Goal: Information Seeking & Learning: Learn about a topic

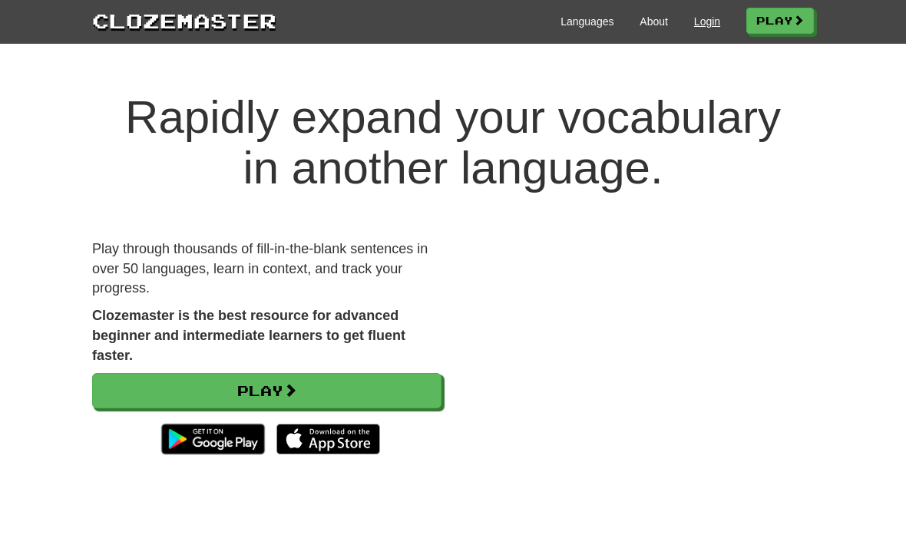
click at [705, 16] on link "Login" at bounding box center [707, 21] width 26 height 15
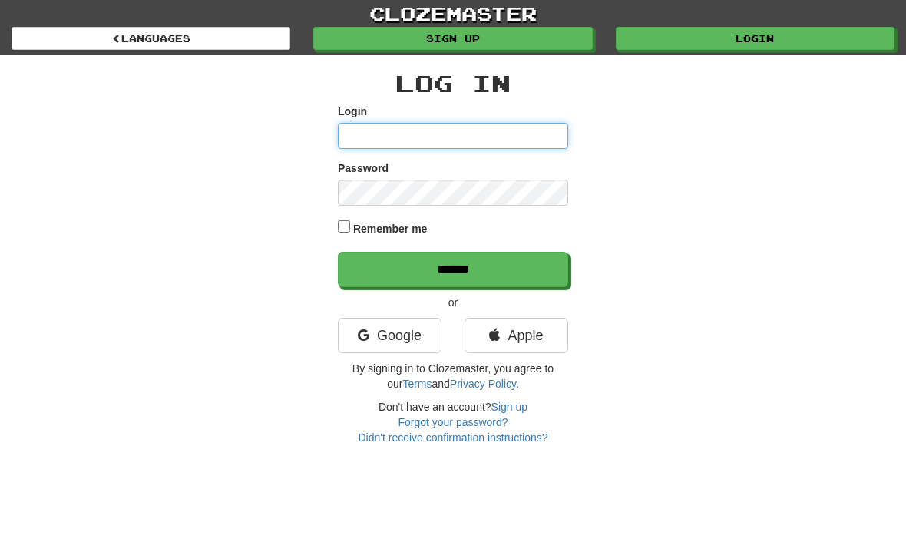
type input "**********"
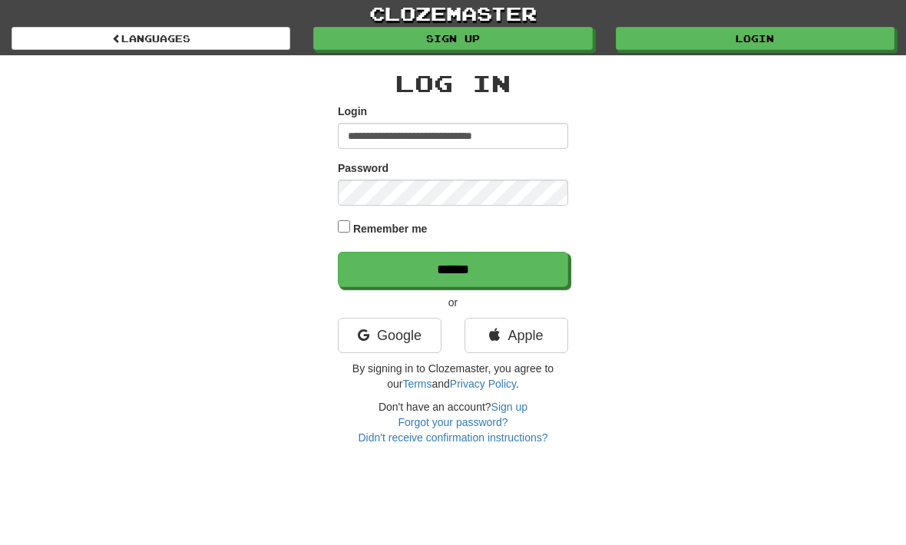
click at [453, 268] on input "******" at bounding box center [453, 269] width 230 height 35
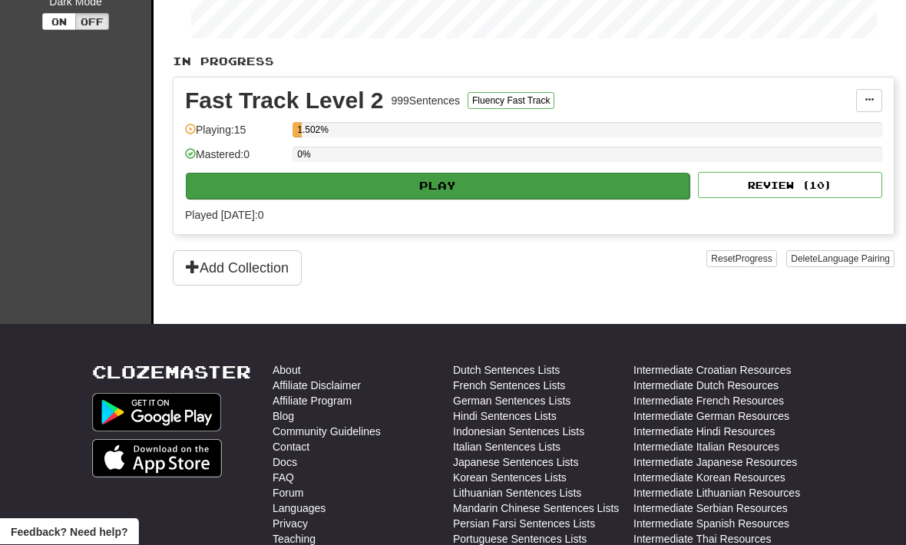
click at [205, 197] on button "Play" at bounding box center [438, 187] width 504 height 26
select select "**"
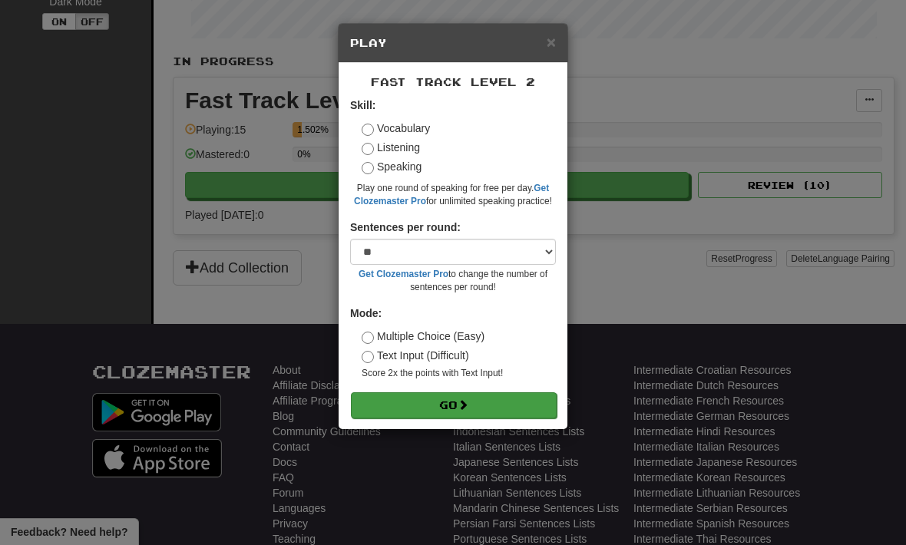
click at [509, 398] on button "Go" at bounding box center [454, 405] width 206 height 26
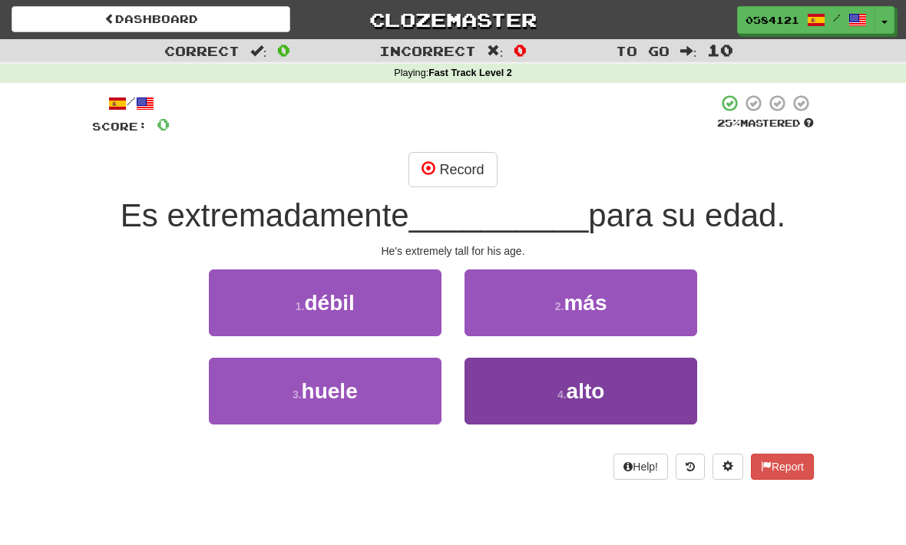
click at [534, 419] on button "4 . alto" at bounding box center [581, 391] width 233 height 67
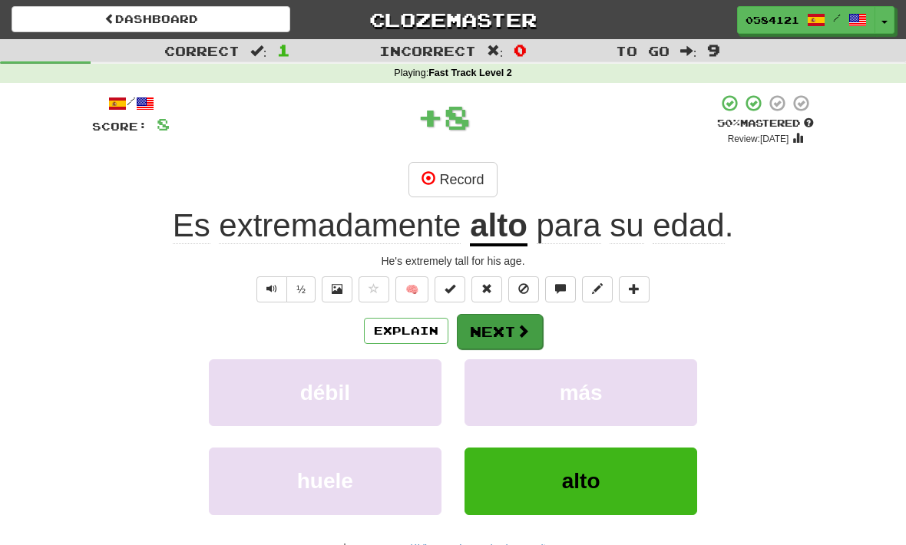
click at [492, 323] on button "Next" at bounding box center [500, 331] width 86 height 35
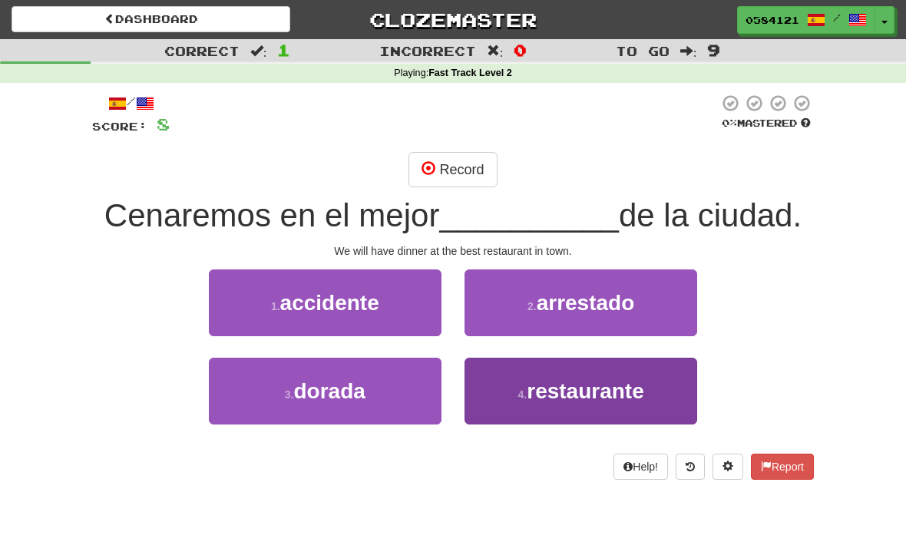
click at [546, 411] on button "4 . restaurante" at bounding box center [581, 391] width 233 height 67
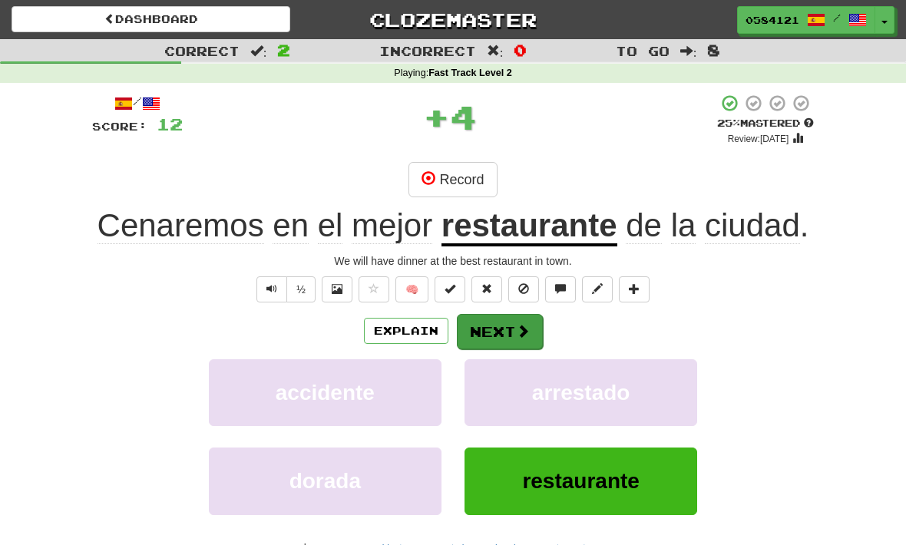
click at [532, 317] on button "Next" at bounding box center [500, 331] width 86 height 35
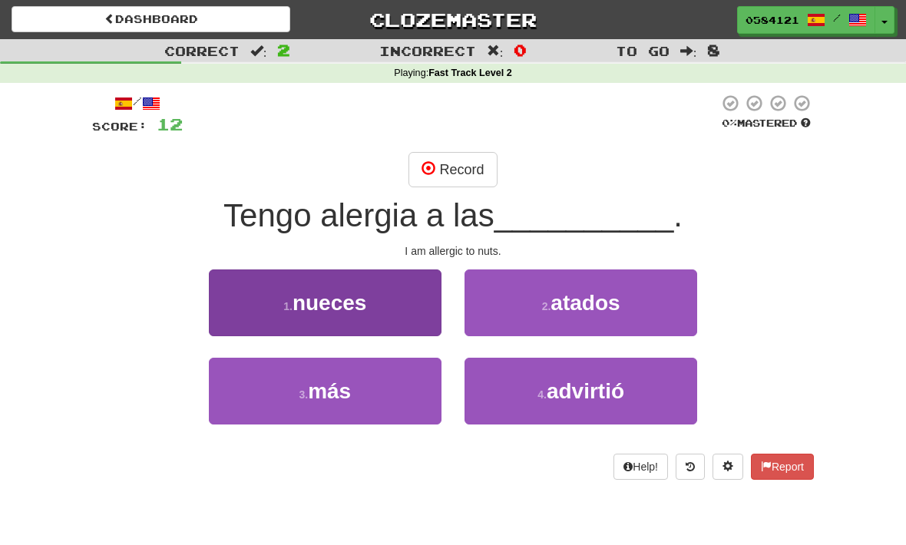
click at [304, 293] on span "nueces" at bounding box center [330, 303] width 74 height 24
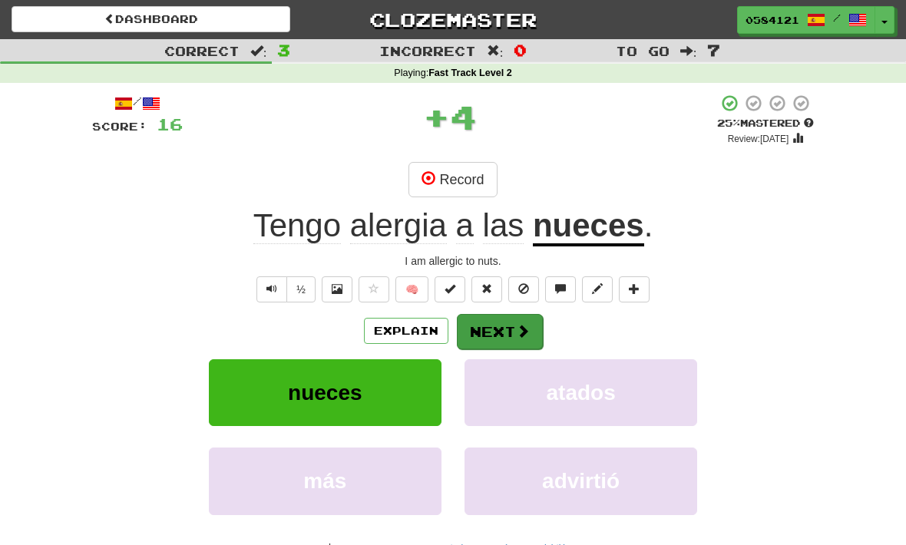
click at [483, 331] on button "Next" at bounding box center [500, 331] width 86 height 35
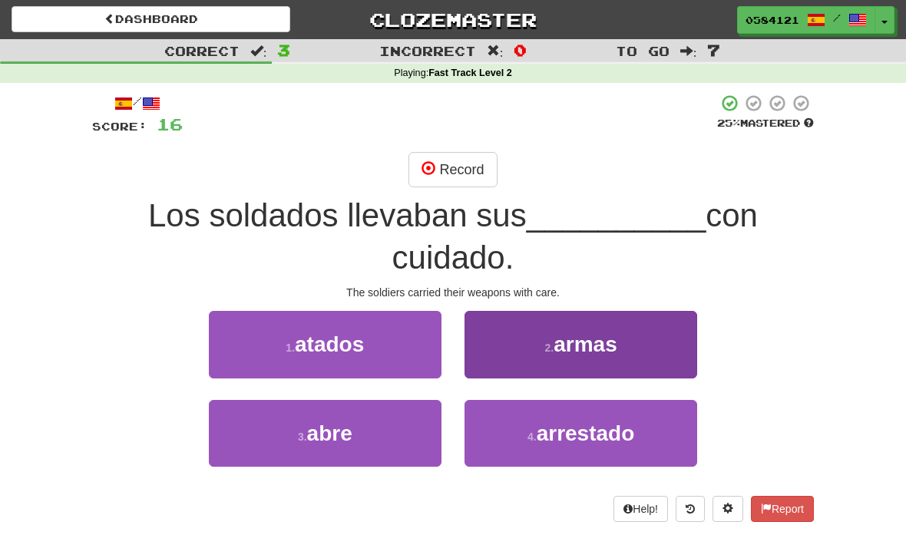
click at [506, 320] on button "2 . [PERSON_NAME]" at bounding box center [581, 344] width 233 height 67
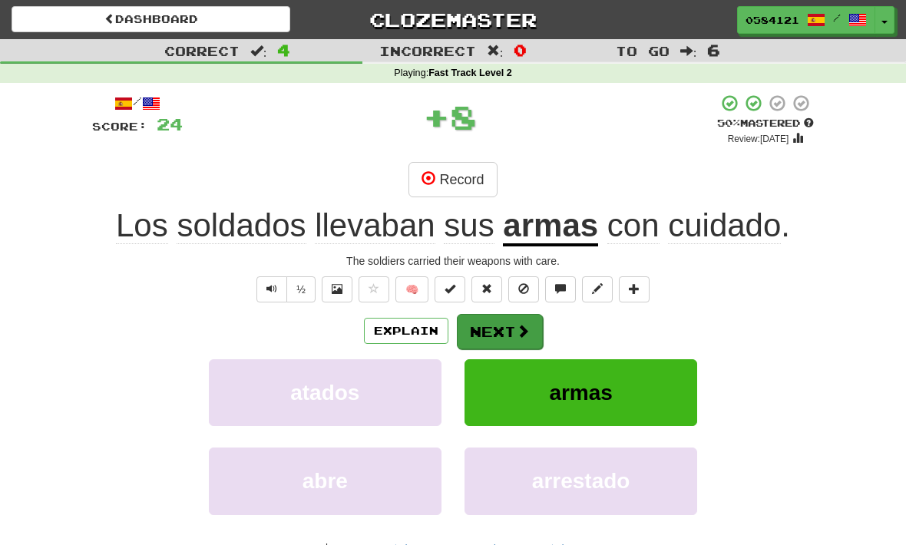
click at [505, 344] on button "Next" at bounding box center [500, 331] width 86 height 35
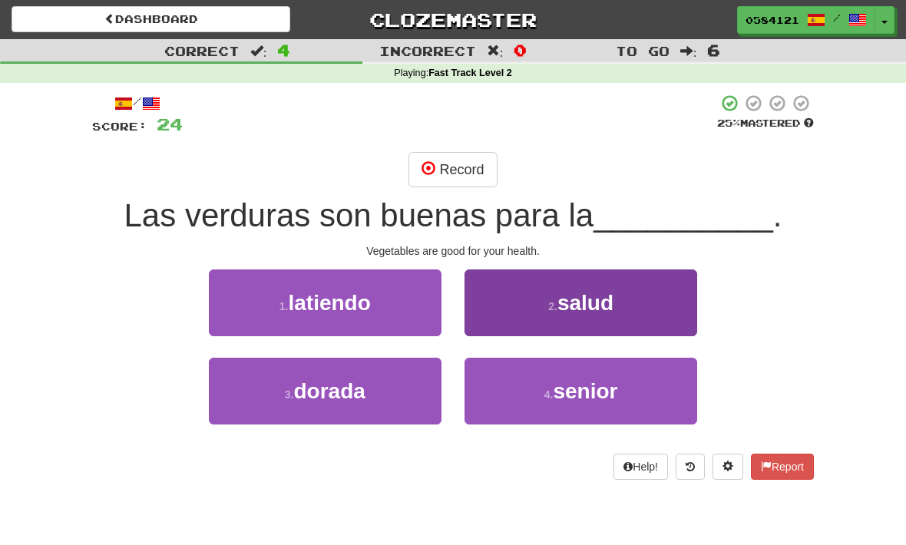
click at [483, 290] on button "2 . salud" at bounding box center [581, 303] width 233 height 67
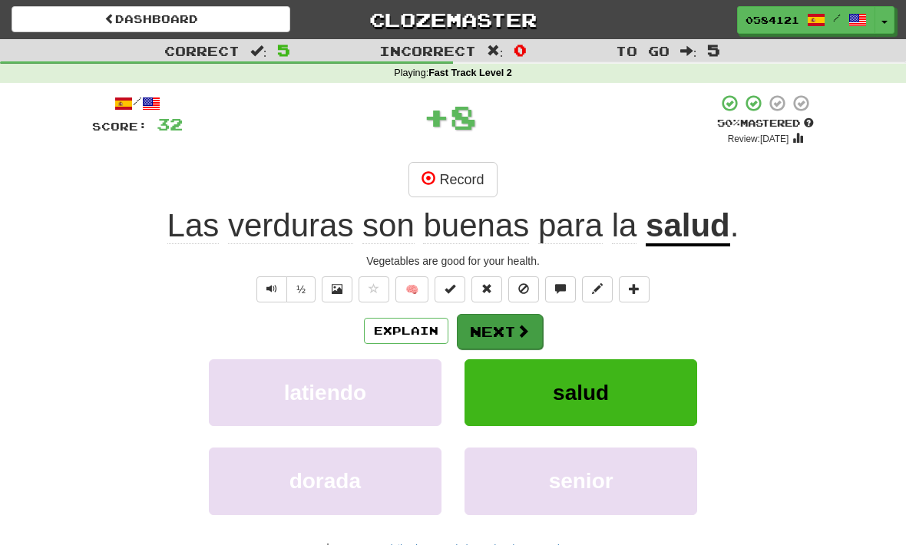
click at [505, 332] on button "Next" at bounding box center [500, 331] width 86 height 35
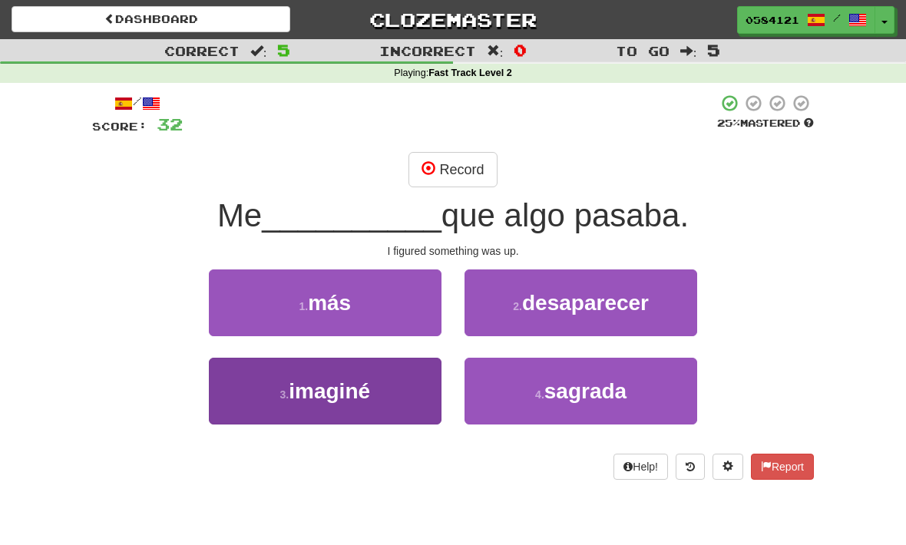
click at [348, 416] on button "3 . imaginé" at bounding box center [325, 391] width 233 height 67
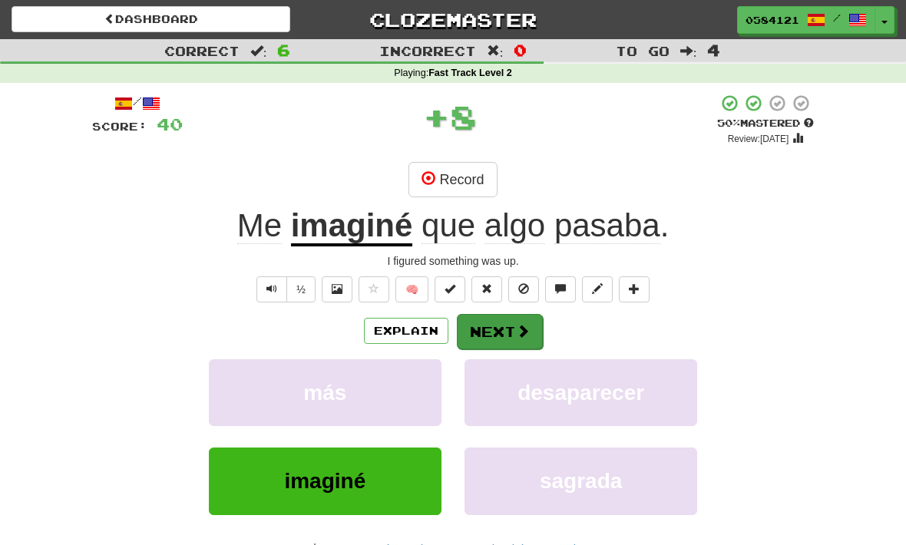
click at [532, 342] on button "Next" at bounding box center [500, 331] width 86 height 35
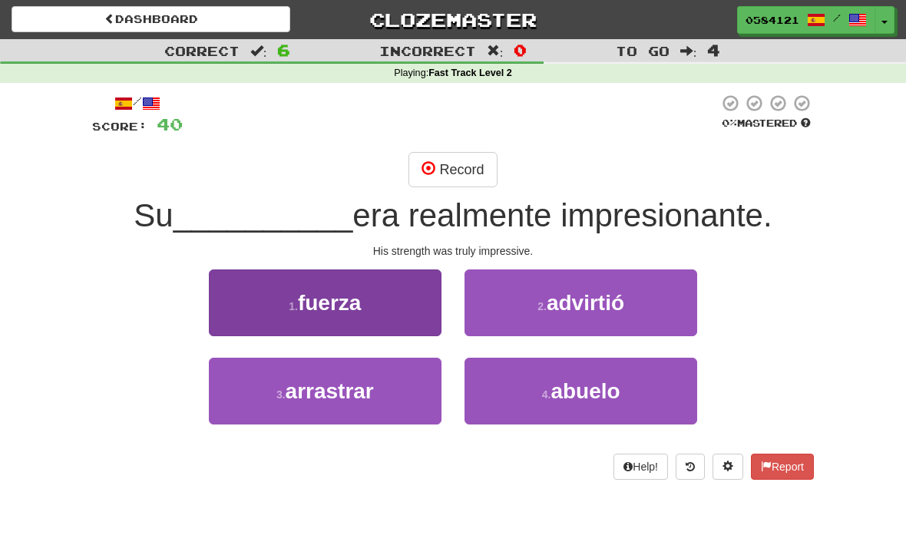
click at [365, 310] on button "1 . fuerza" at bounding box center [325, 303] width 233 height 67
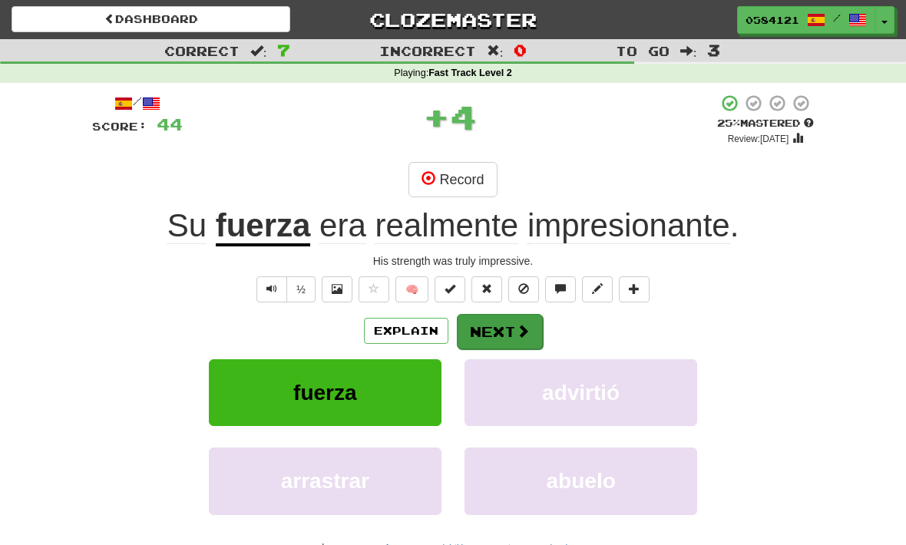
click at [511, 333] on button "Next" at bounding box center [500, 331] width 86 height 35
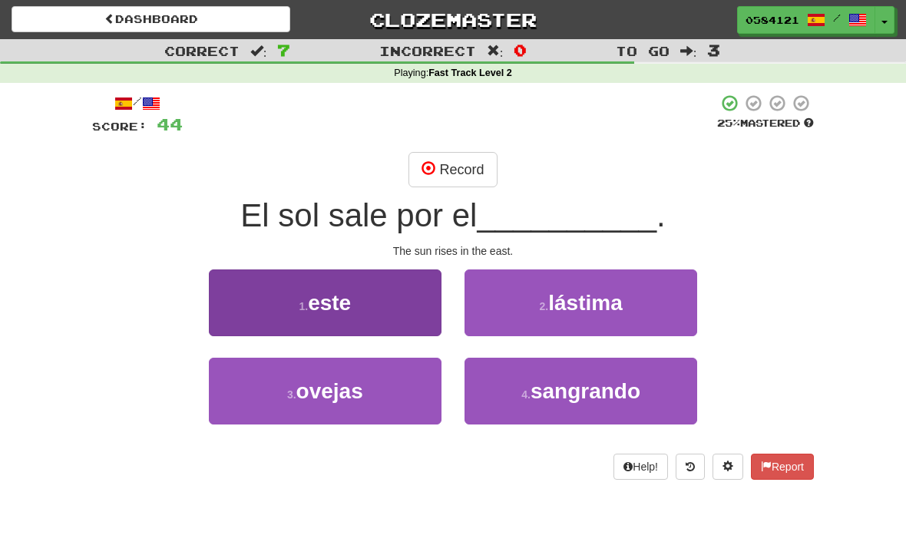
click at [296, 310] on button "1 . este" at bounding box center [325, 303] width 233 height 67
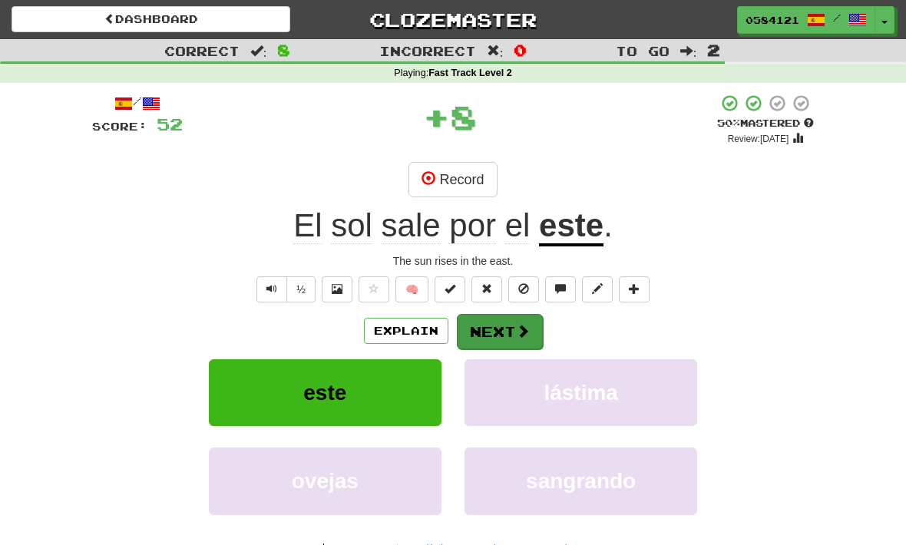
click at [494, 334] on button "Next" at bounding box center [500, 331] width 86 height 35
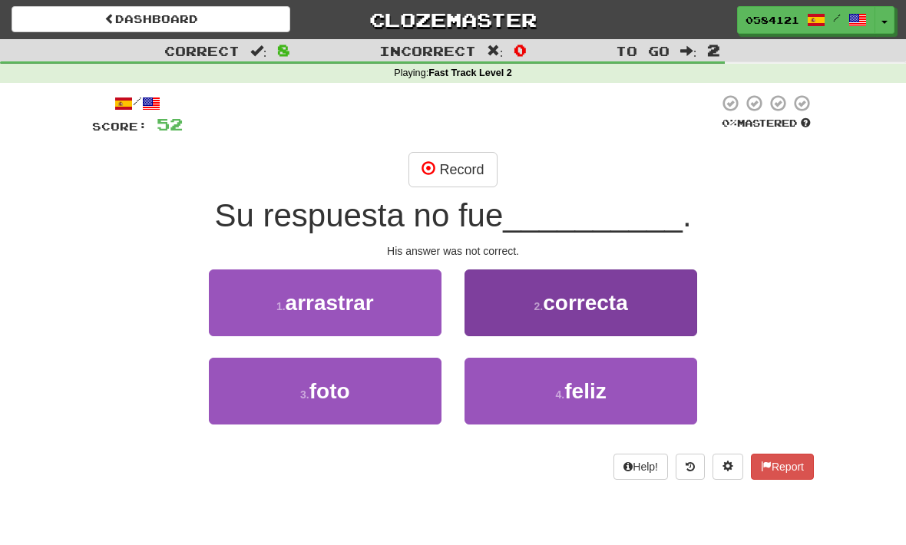
click at [509, 307] on button "2 . correcta" at bounding box center [581, 303] width 233 height 67
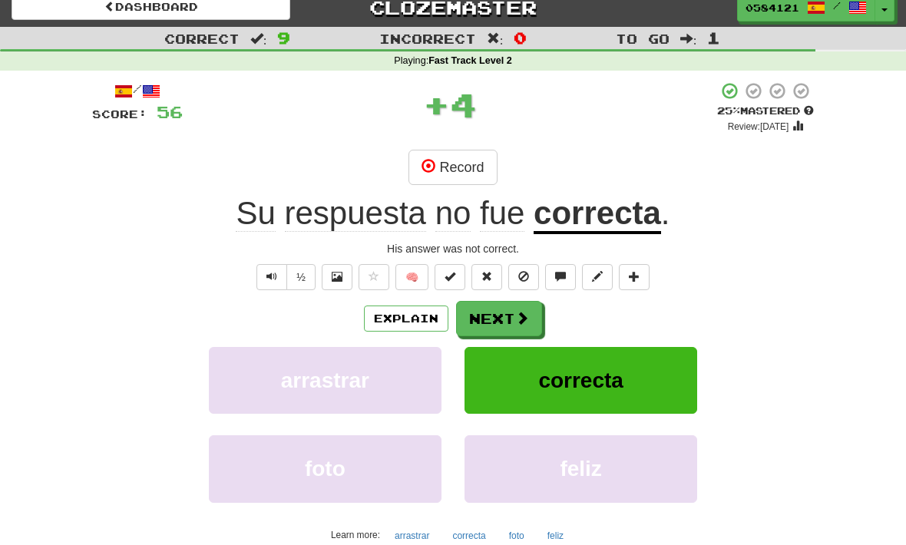
scroll to position [12, 0]
click at [500, 303] on button "Next" at bounding box center [500, 319] width 86 height 35
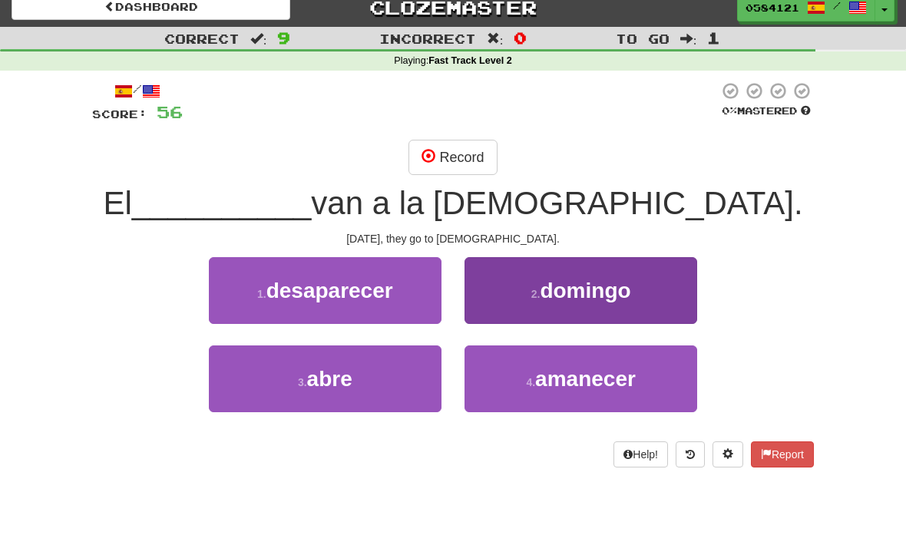
click at [522, 316] on button "2 . domingo" at bounding box center [581, 290] width 233 height 67
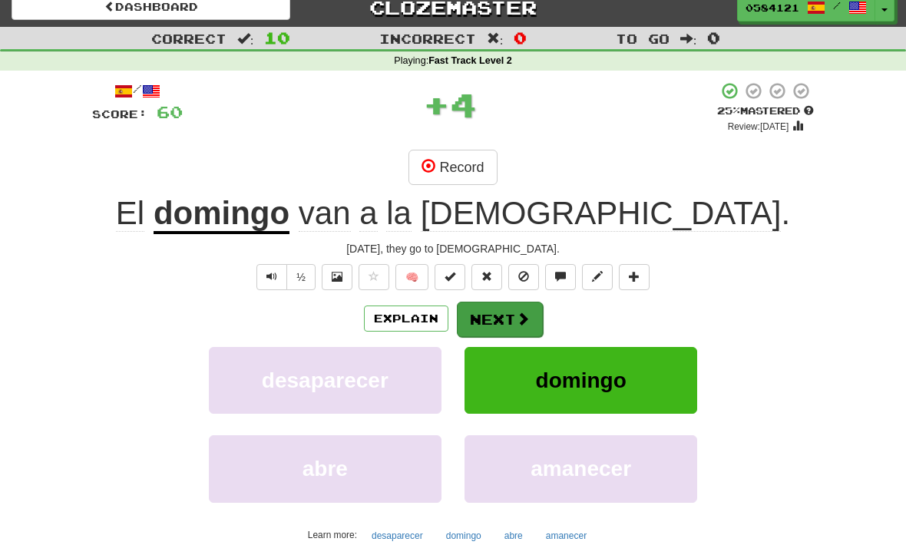
click at [492, 318] on button "Next" at bounding box center [500, 319] width 86 height 35
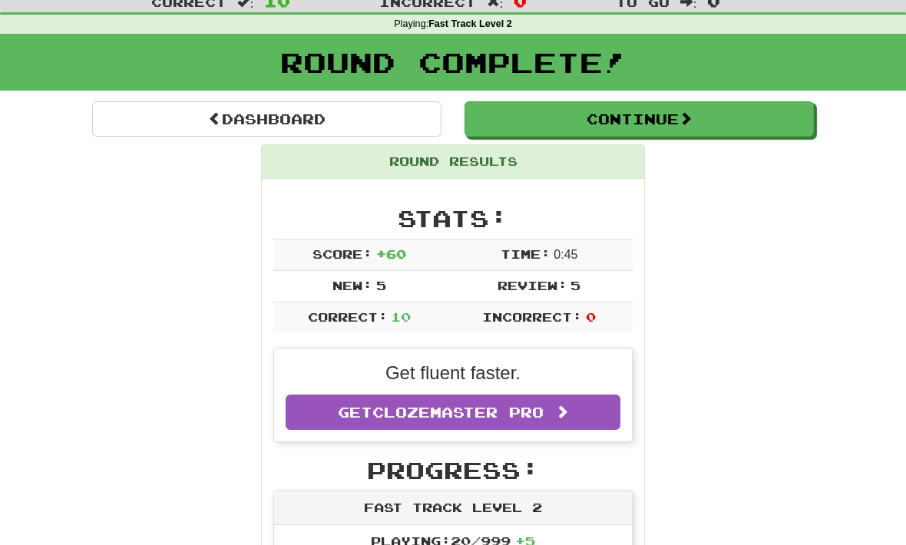
scroll to position [35, 0]
